Goal: Task Accomplishment & Management: Complete application form

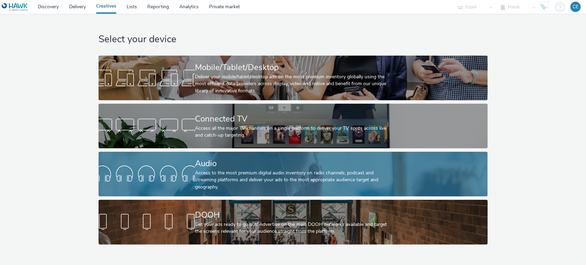
click at [168, 166] on div at bounding box center [147, 174] width 96 height 22
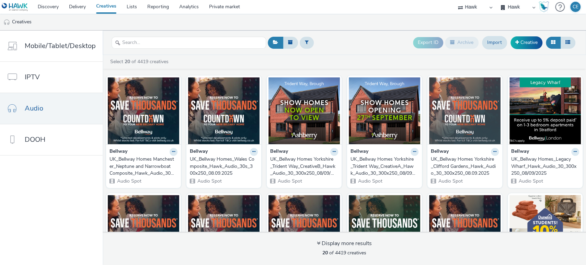
click at [159, 171] on div "UK_Bellway Homes Manchester_Neptune and Narrowboat Composite_Hawk_Audio_30s_300…" at bounding box center [142, 166] width 65 height 21
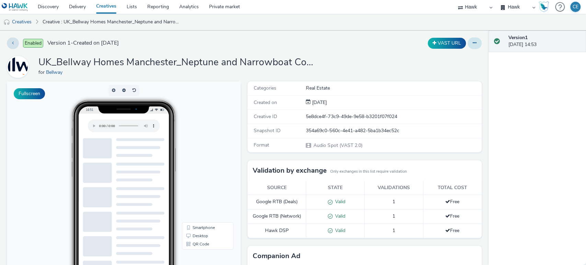
click at [468, 48] on button at bounding box center [475, 43] width 14 height 12
click at [444, 57] on link "Edit" at bounding box center [456, 57] width 52 height 14
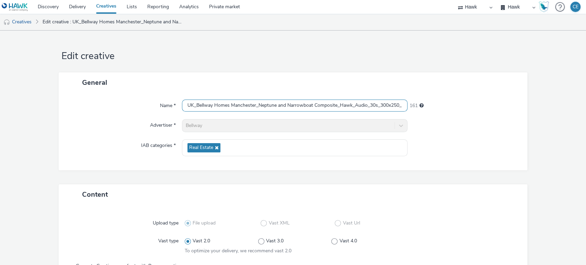
scroll to position [0, 28]
drag, startPoint x: 184, startPoint y: 106, endPoint x: 408, endPoint y: 101, distance: 223.9
click at [408, 101] on div "Name * UK_Bellway Homes Manchester_Neptune and Narrowboat Composite_Hawk_Audio_…" at bounding box center [293, 106] width 455 height 12
click at [203, 105] on input "UK_Bellway Homes Manchester_Neptune and Narrowboat Composite_Hawk_Audio_30s_300…" at bounding box center [295, 106] width 226 height 12
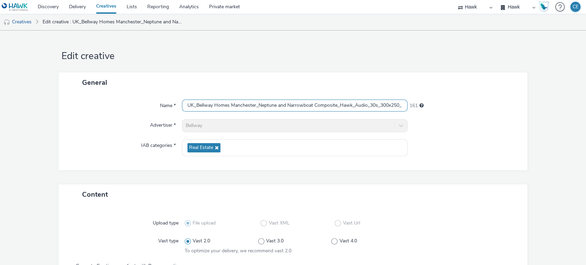
drag, startPoint x: 202, startPoint y: 105, endPoint x: 162, endPoint y: 102, distance: 40.0
click at [162, 102] on div "Name * UK_Bellway Homes Manchester_Neptune and Narrowboat Composite_Hawk_Audio_…" at bounding box center [293, 106] width 455 height 12
click at [214, 110] on input "UK_Bellway Homes Manchester_Neptune and Narrowboat Composite_Hawk_Audio_30s_300…" at bounding box center [295, 106] width 226 height 12
drag, startPoint x: 223, startPoint y: 109, endPoint x: 299, endPoint y: 114, distance: 76.5
click at [299, 114] on div "Name * UK_Bellway Homes Manchester_Neptune and Narrowboat Composite_Hawk_Audio_…" at bounding box center [293, 132] width 469 height 78
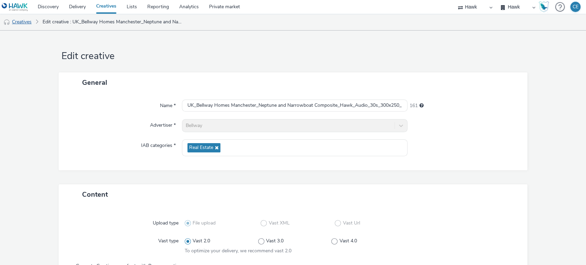
click at [30, 21] on link "Creatives" at bounding box center [17, 22] width 35 height 16
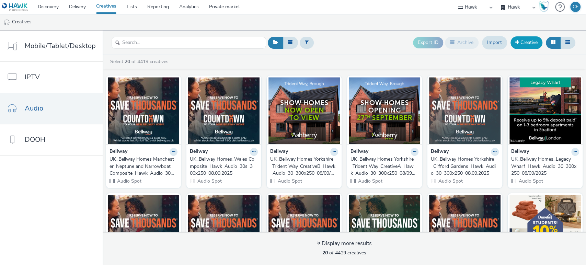
click at [531, 47] on link "Creative" at bounding box center [527, 42] width 32 height 12
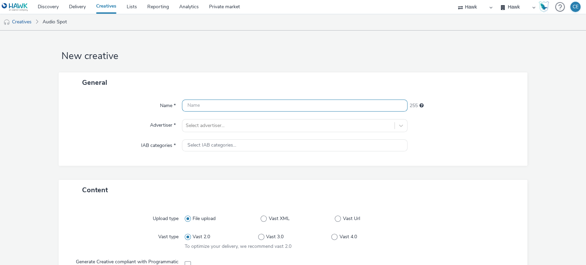
click at [243, 104] on input "text" at bounding box center [295, 106] width 226 height 12
paste input "UK_Bellway Homes Manchester_Neptune and Narrowboat Composite_Hawk_Audio_30s_300…"
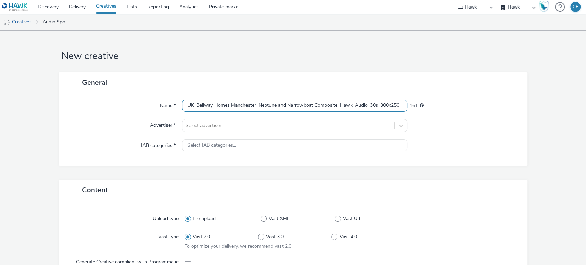
drag, startPoint x: 195, startPoint y: 104, endPoint x: 336, endPoint y: 105, distance: 141.1
click at [336, 105] on input "UK_Bellway Homes Manchester_Neptune and Narrowboat Composite_Hawk_Audio_30s_300…" at bounding box center [295, 106] width 226 height 12
paste input "LolaYoung_AlbumReleas"
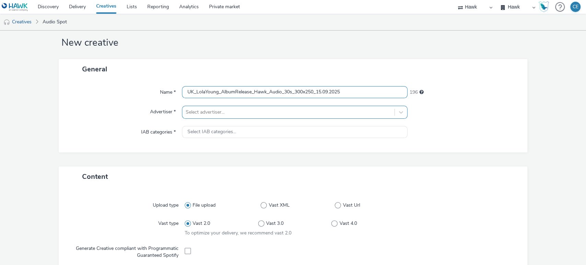
scroll to position [14, 0]
click at [215, 114] on div at bounding box center [289, 112] width 206 height 8
drag, startPoint x: 293, startPoint y: 90, endPoint x: 312, endPoint y: 93, distance: 19.4
click at [312, 93] on input "UK_LolaYoung_AlbumRelease_Hawk_Audio_30s_300x250_15.09.2025" at bounding box center [295, 92] width 226 height 12
drag, startPoint x: 316, startPoint y: 90, endPoint x: 341, endPoint y: 92, distance: 24.8
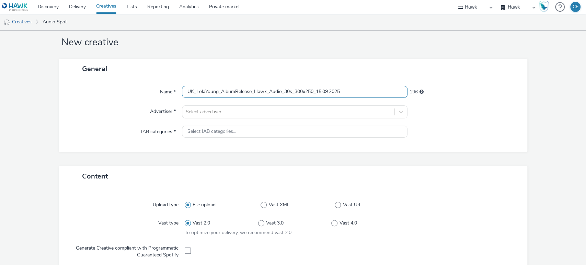
click at [341, 92] on input "UK_LolaYoung_AlbumRelease_Hawk_Audio_30s_300x250_15.09.2025" at bounding box center [295, 92] width 226 height 12
type input "UK_LolaYoung_AlbumRelease_Hawk_Audio_30s_300x250_20250919"
click at [260, 112] on div at bounding box center [289, 112] width 206 height 8
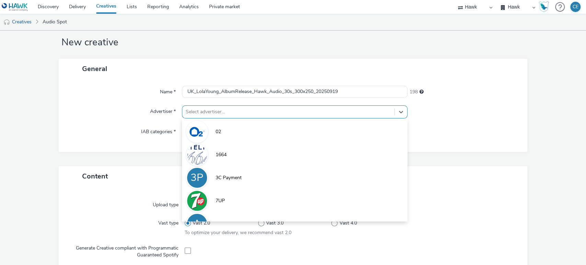
type input "a"
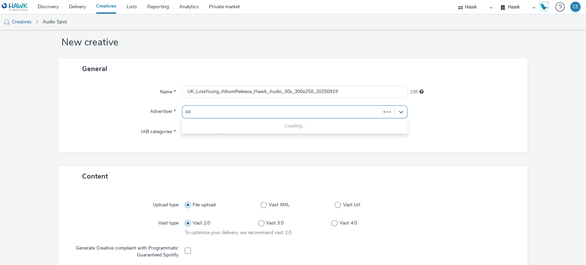
type input "lola"
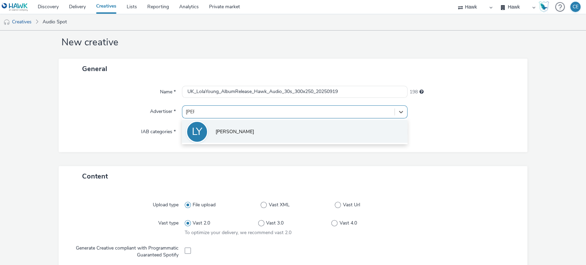
click at [245, 135] on li "LY Lola Young" at bounding box center [295, 131] width 226 height 23
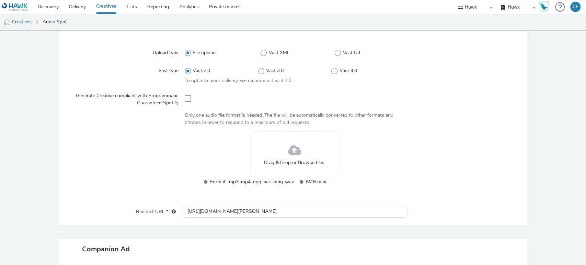
scroll to position [171, 0]
click at [288, 150] on span at bounding box center [294, 150] width 13 height 18
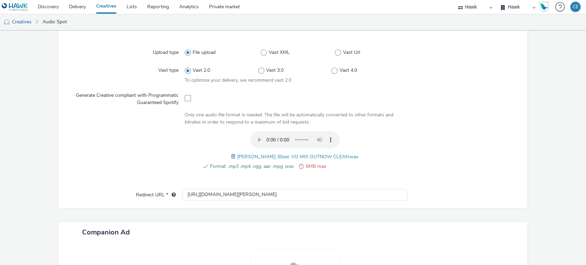
click at [235, 154] on span at bounding box center [234, 157] width 6 height 8
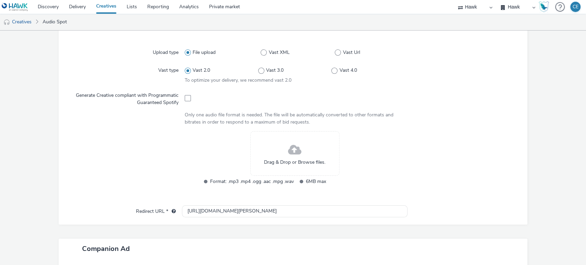
click at [274, 151] on div "Drag & Drop or Browse files." at bounding box center [294, 153] width 89 height 45
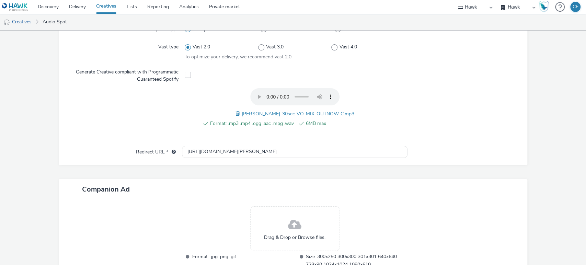
scroll to position [243, 0]
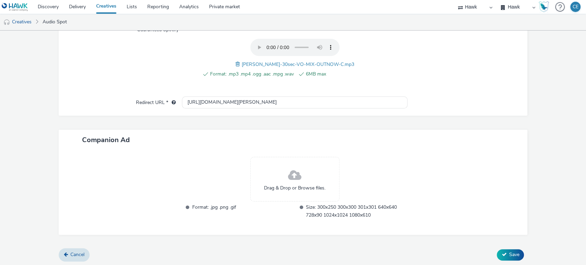
click at [294, 167] on span at bounding box center [294, 176] width 13 height 18
drag, startPoint x: 244, startPoint y: 102, endPoint x: 162, endPoint y: 103, distance: 82.8
click at [162, 103] on div "Redirect URL * http://www.lola-young.com" at bounding box center [293, 102] width 455 height 12
paste input "s://lolayoung.lnk.to/ImOnlyF--kingMyself"
type input "https://lolayoung.lnk.to/ImOnlyF--kingMyself"
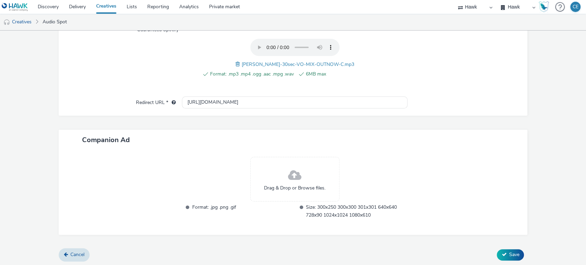
click at [297, 180] on span at bounding box center [294, 176] width 13 height 18
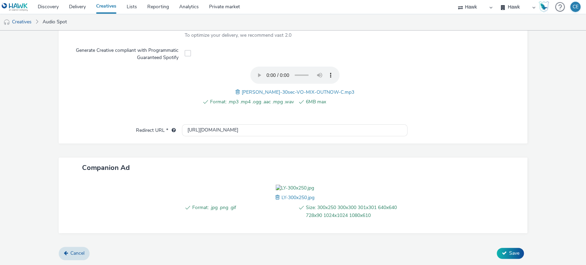
scroll to position [253, 0]
click at [503, 255] on button "Save" at bounding box center [510, 253] width 27 height 11
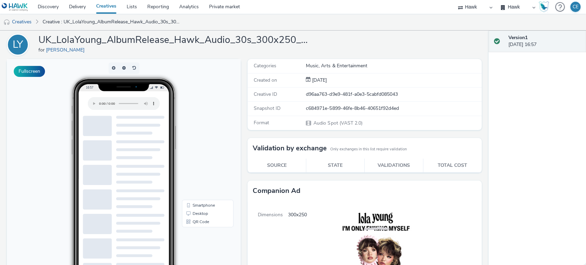
scroll to position [22, 0]
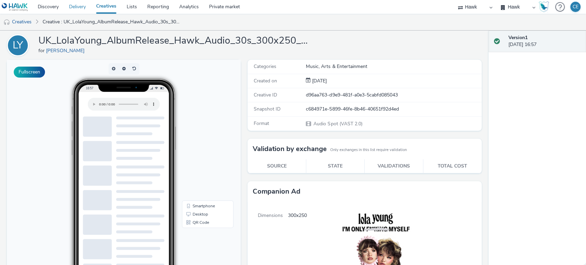
click at [76, 8] on link "Delivery" at bounding box center [77, 7] width 27 height 14
